Goal: Information Seeking & Learning: Learn about a topic

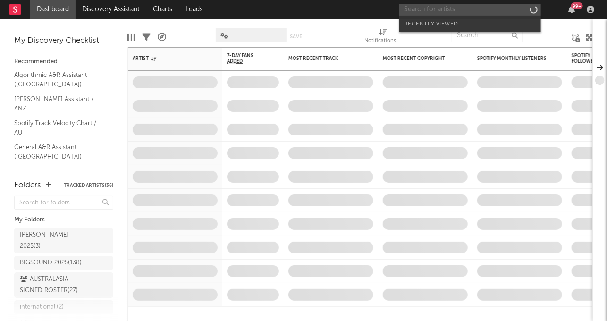
click at [415, 6] on input "text" at bounding box center [470, 10] width 142 height 12
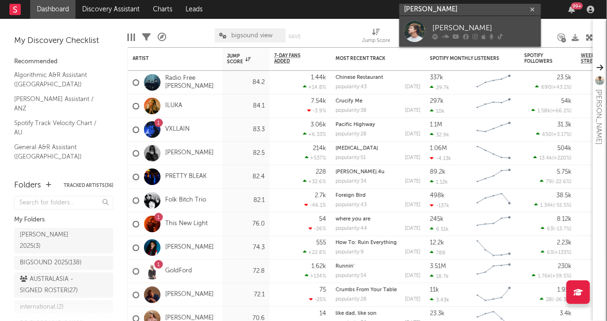
type input "[PERSON_NAME]"
click at [470, 31] on div "[PERSON_NAME]" at bounding box center [484, 28] width 104 height 11
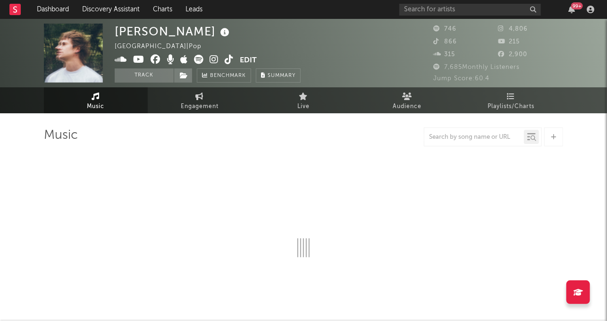
select select "1w"
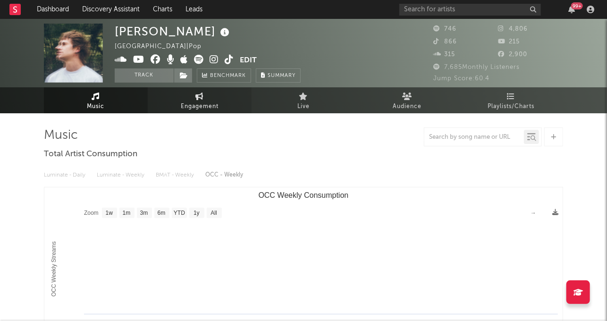
click at [177, 110] on link "Engagement" at bounding box center [200, 100] width 104 height 26
select select "1w"
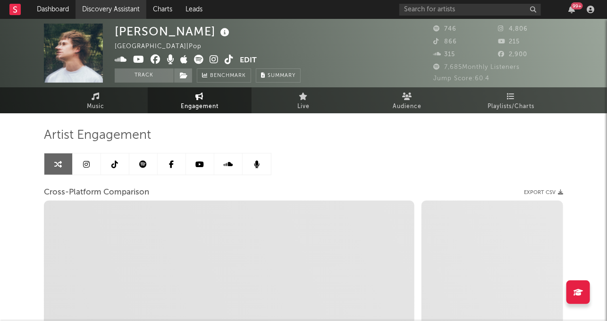
click at [112, 9] on link "Discovery Assistant" at bounding box center [111, 9] width 71 height 19
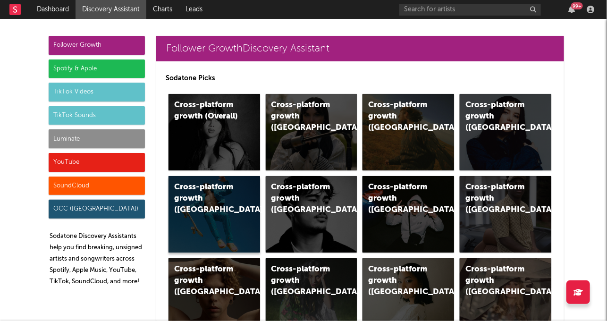
click at [231, 218] on div "Cross-platform growth ([GEOGRAPHIC_DATA])" at bounding box center [214, 214] width 92 height 76
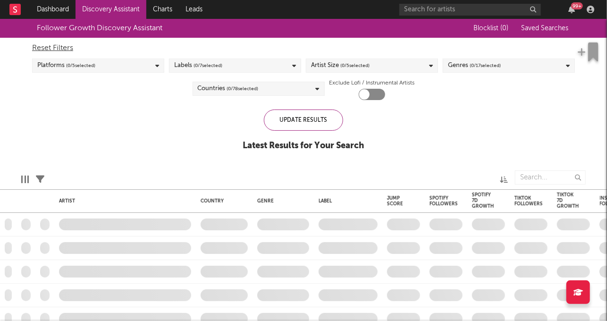
checkbox input "true"
